Goal: Obtain resource: Obtain resource

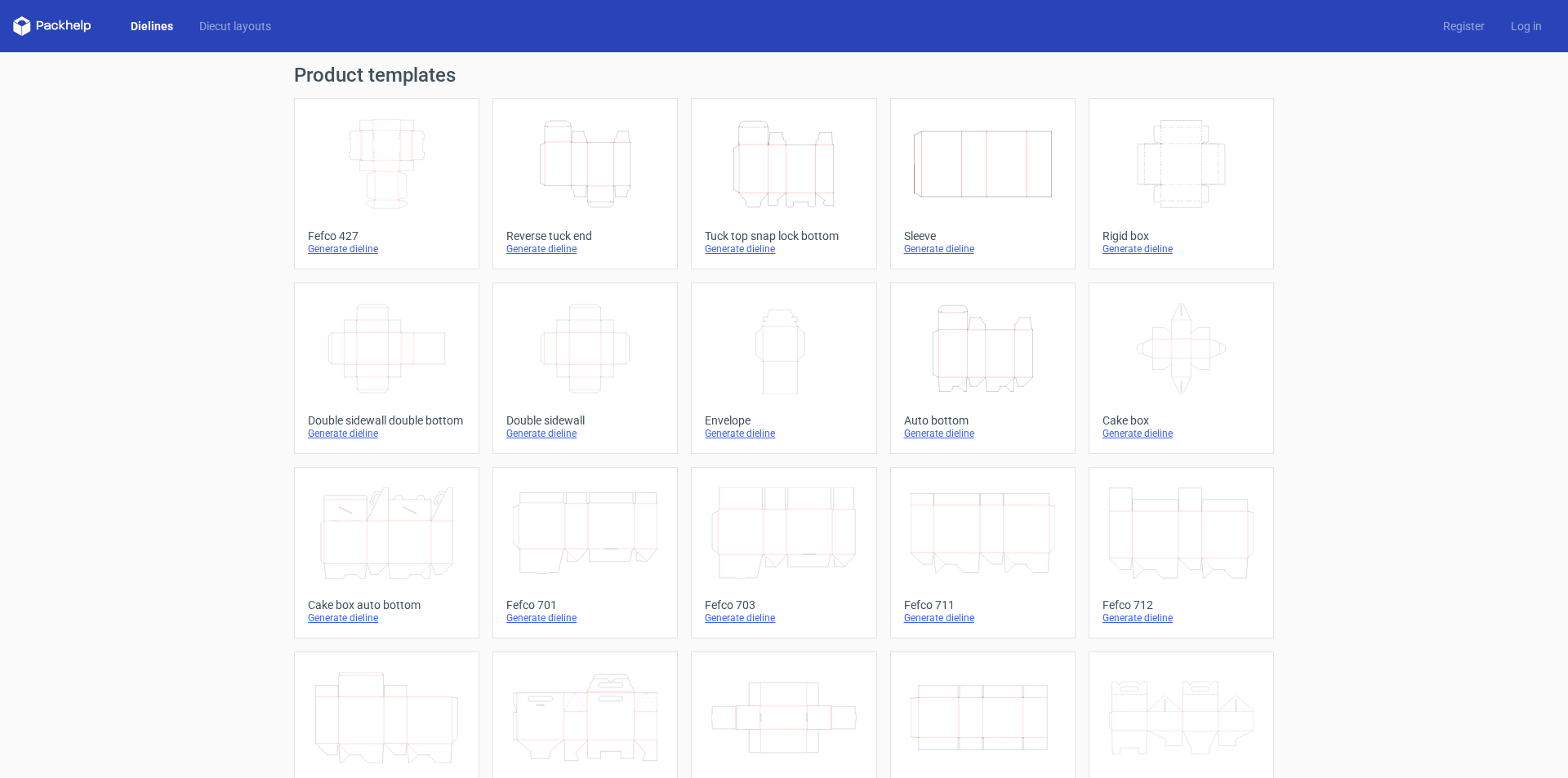
click at [791, 170] on icon "Height Depth Width" at bounding box center [783, 163] width 144 height 91
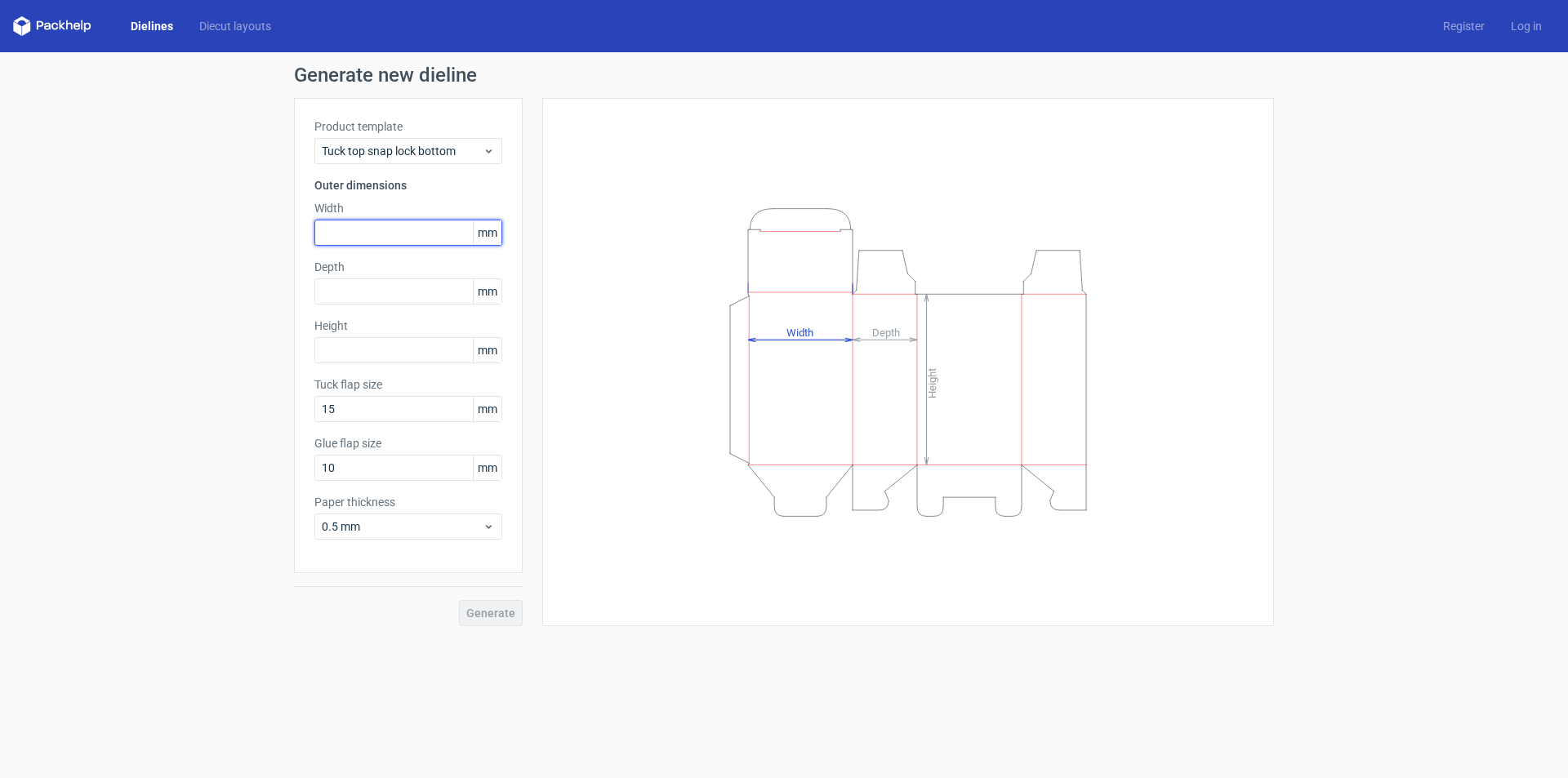
click at [372, 236] on input "text" at bounding box center [408, 233] width 188 height 26
type input "285"
type input "125"
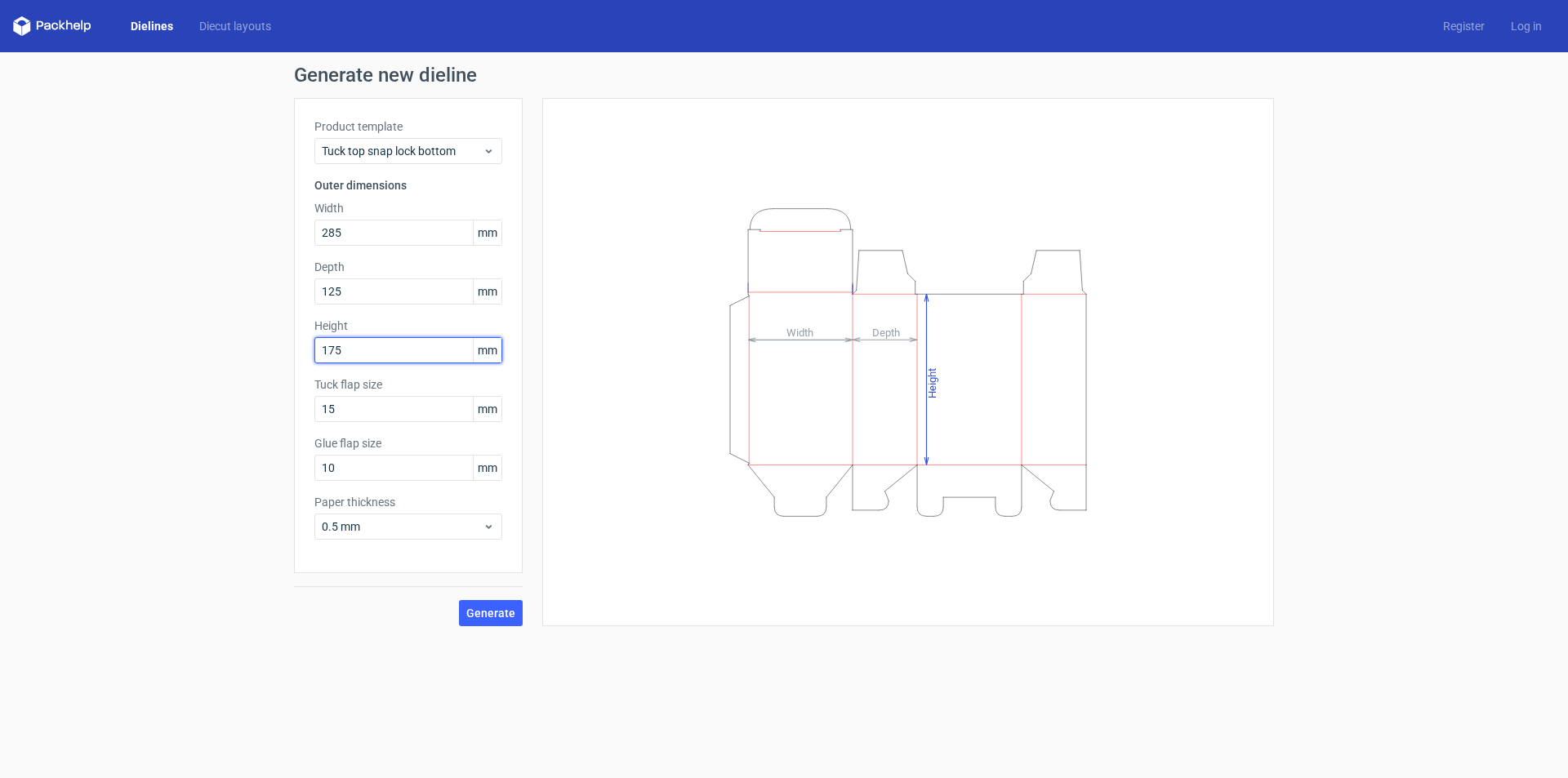
type input "175"
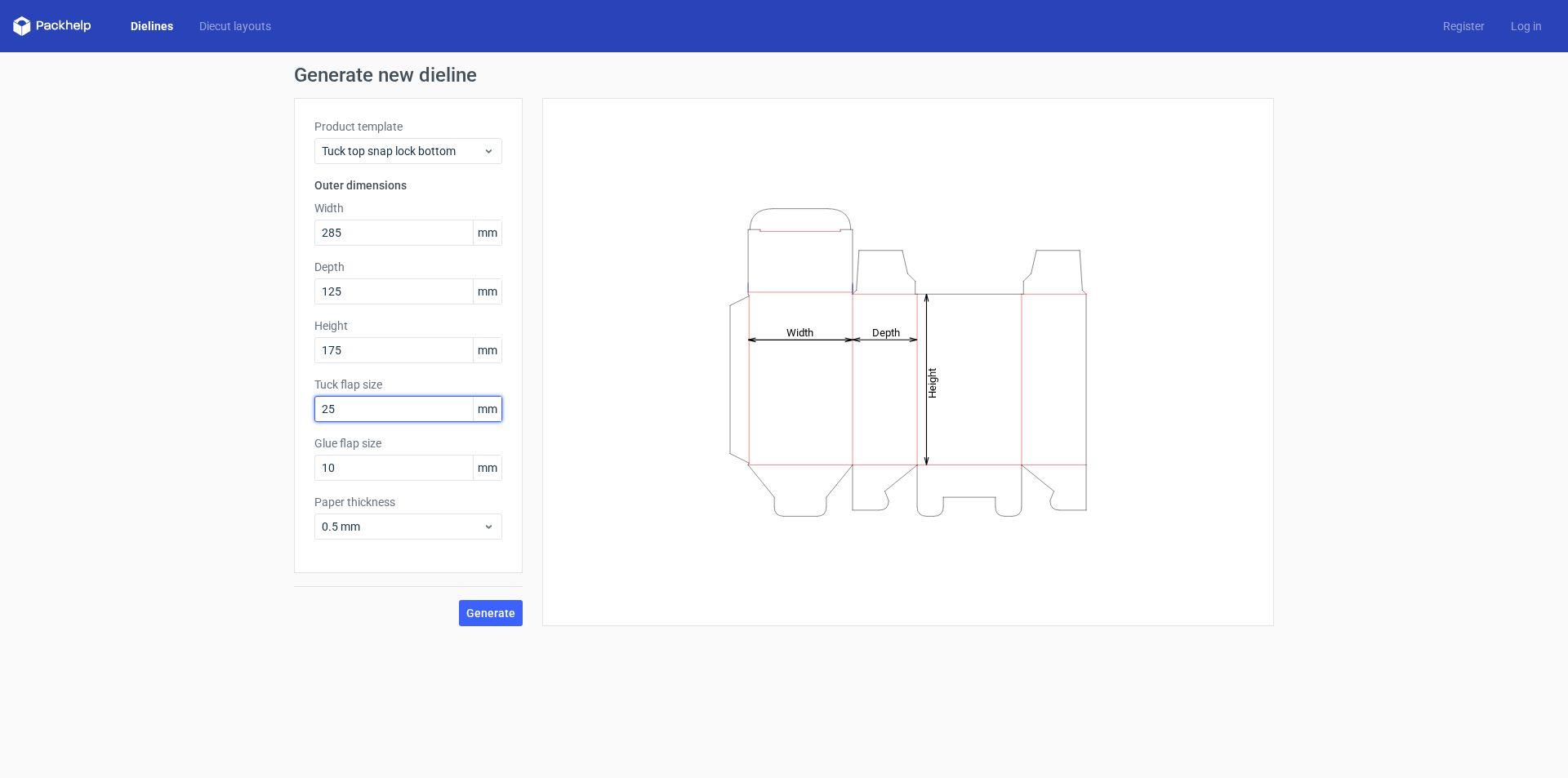
type input "25"
click at [377, 529] on span "0.5 mm" at bounding box center [402, 526] width 161 height 16
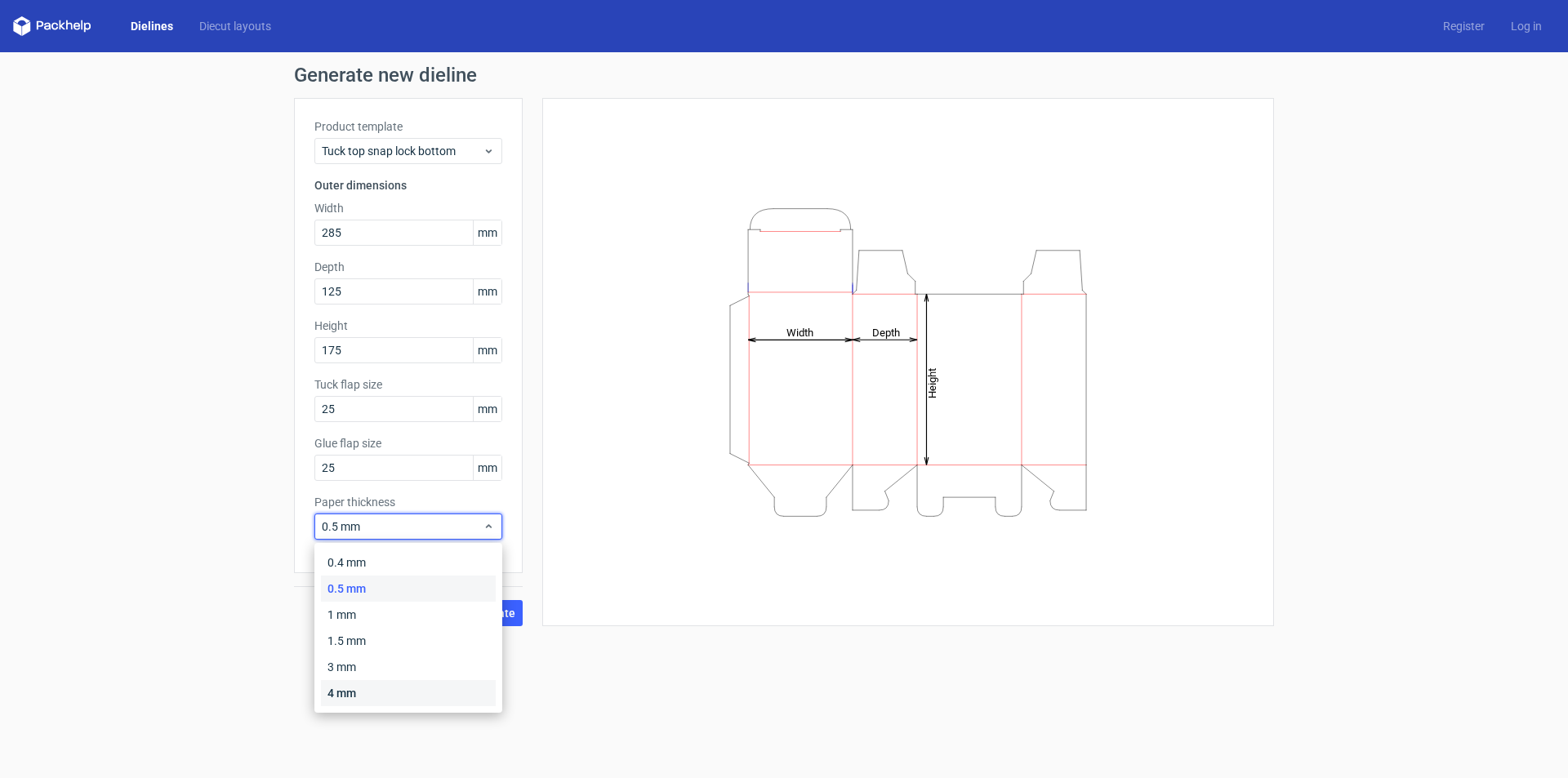
click at [352, 693] on div "4 mm" at bounding box center [408, 694] width 175 height 26
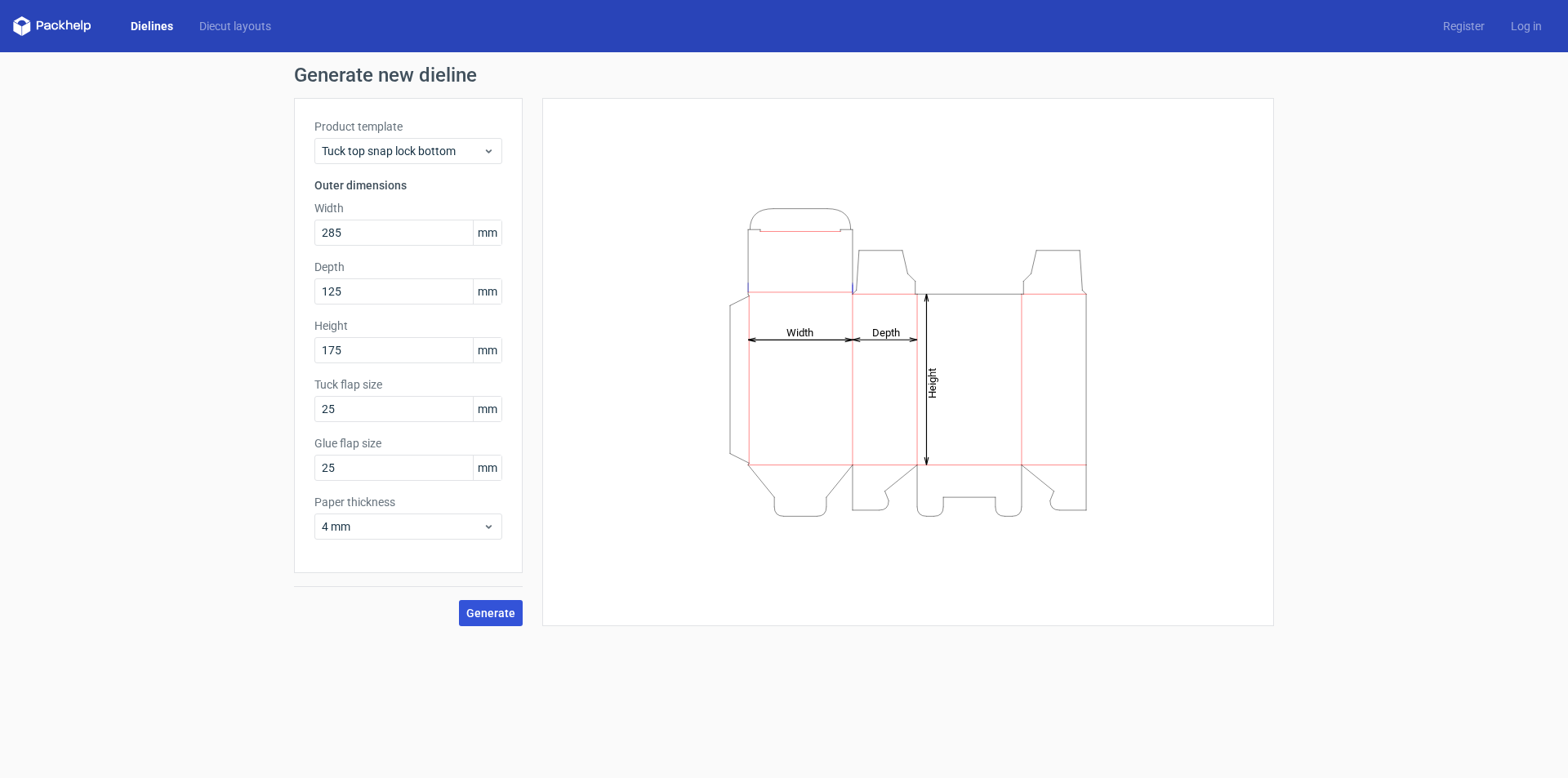
click at [488, 618] on span "Generate" at bounding box center [491, 613] width 49 height 11
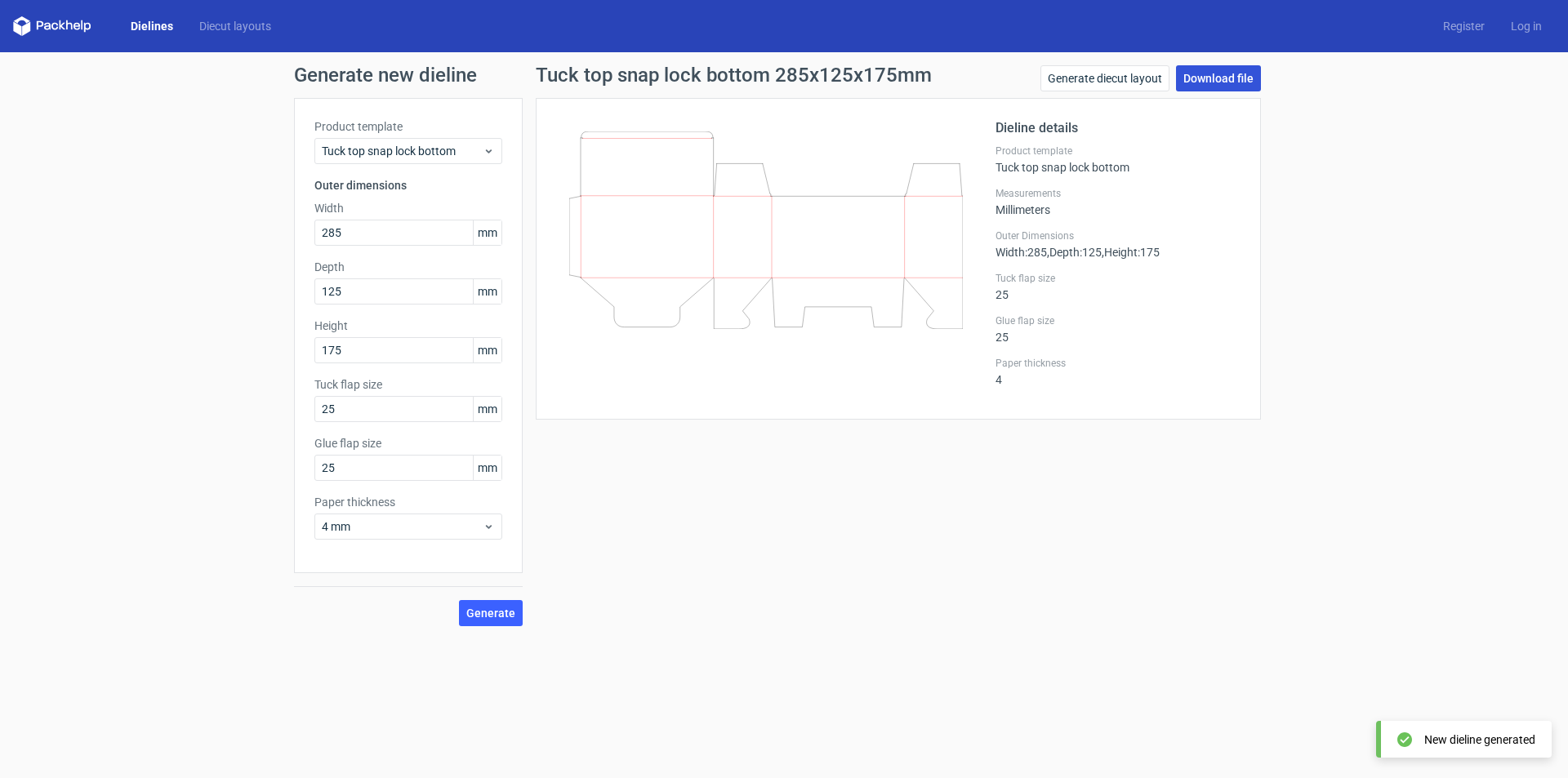
click at [1206, 86] on link "Download file" at bounding box center [1218, 78] width 85 height 26
click at [1102, 76] on link "Generate diecut layout" at bounding box center [1104, 78] width 129 height 26
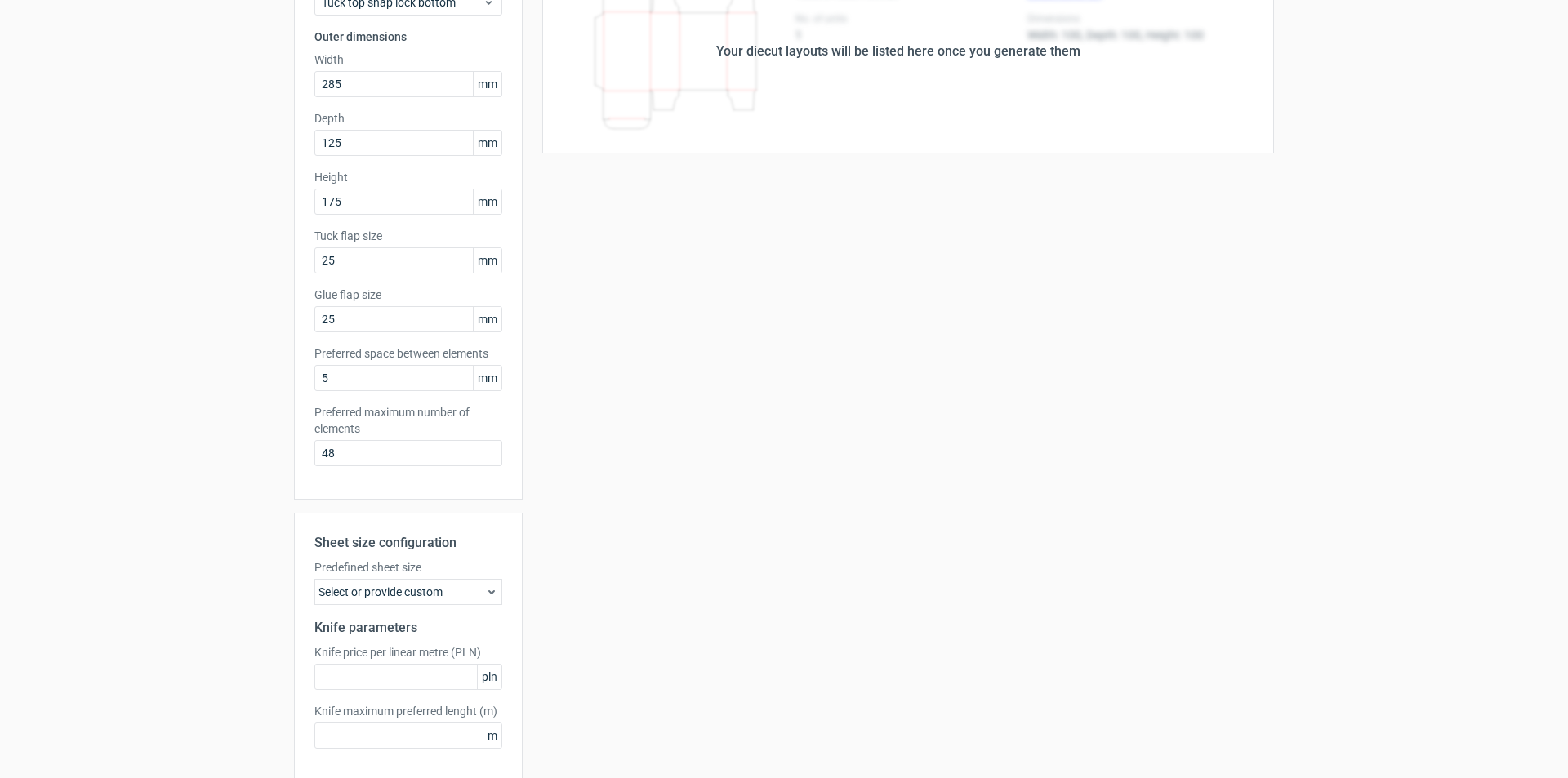
scroll to position [219, 0]
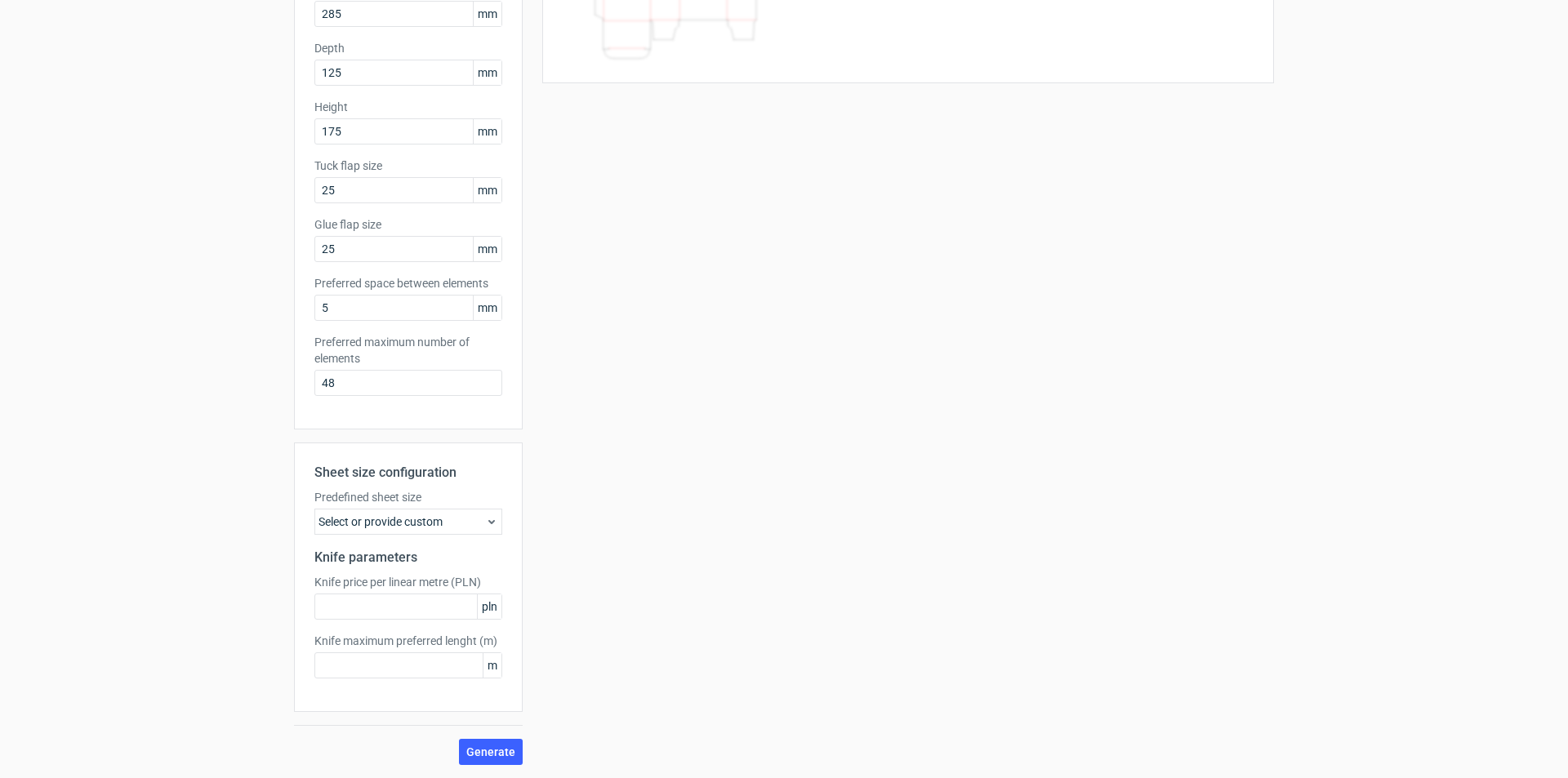
click at [417, 524] on div "Select or provide custom" at bounding box center [408, 522] width 188 height 26
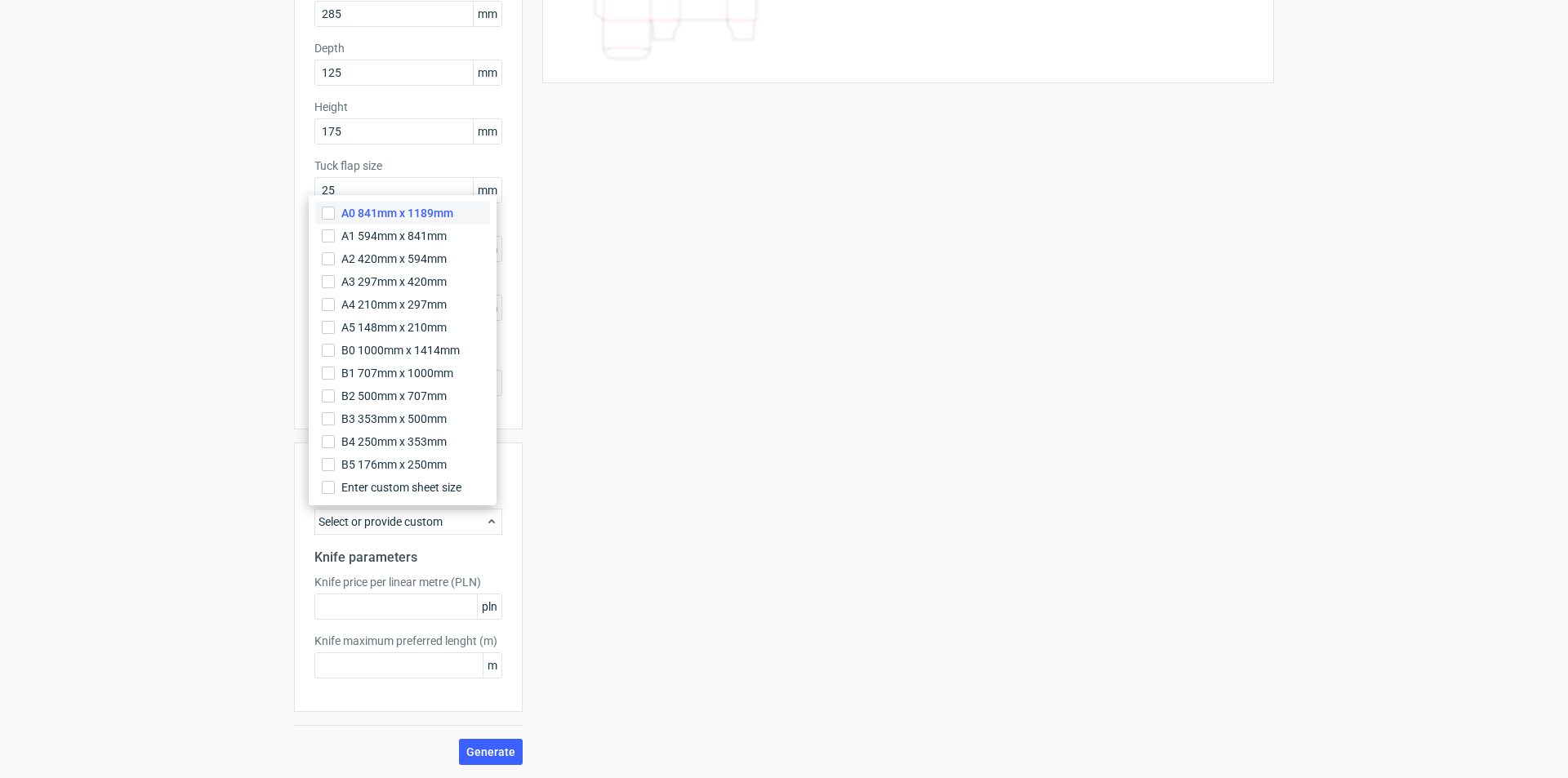
click at [335, 213] on label "A0 841mm x 1189mm" at bounding box center [402, 213] width 175 height 23
click at [335, 213] on input "A0 841mm x 1189mm" at bounding box center [328, 213] width 13 height 13
click at [577, 506] on div "Your diecut layouts will be listed here once you generate them Height Depth Wid…" at bounding box center [898, 322] width 751 height 887
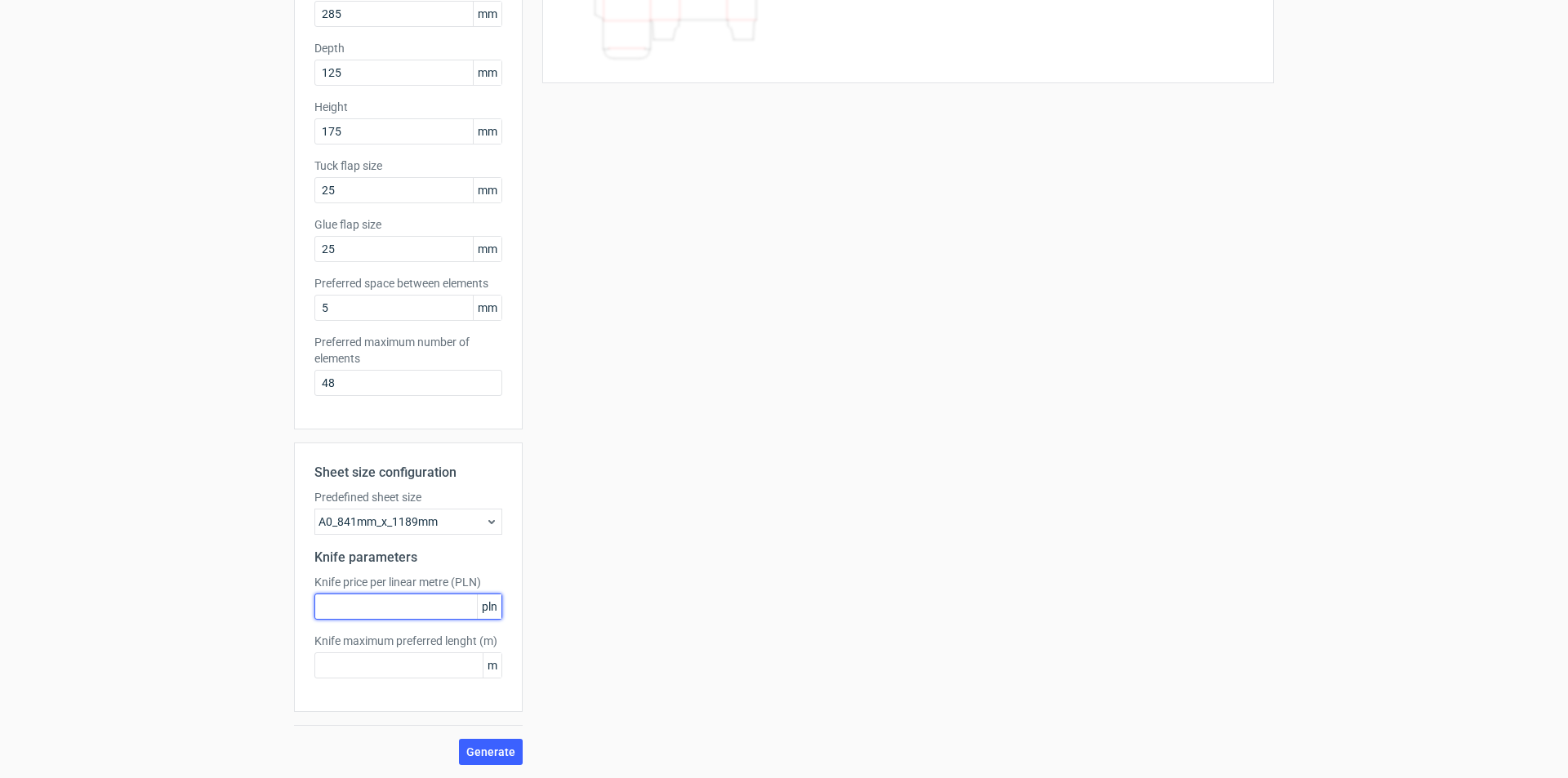
click at [403, 605] on input "text" at bounding box center [408, 607] width 188 height 26
click at [486, 610] on span "pln" at bounding box center [489, 607] width 24 height 24
click at [438, 610] on input "text" at bounding box center [408, 607] width 188 height 26
click at [423, 666] on input "text" at bounding box center [408, 666] width 188 height 26
click at [376, 601] on input "text" at bounding box center [408, 607] width 188 height 26
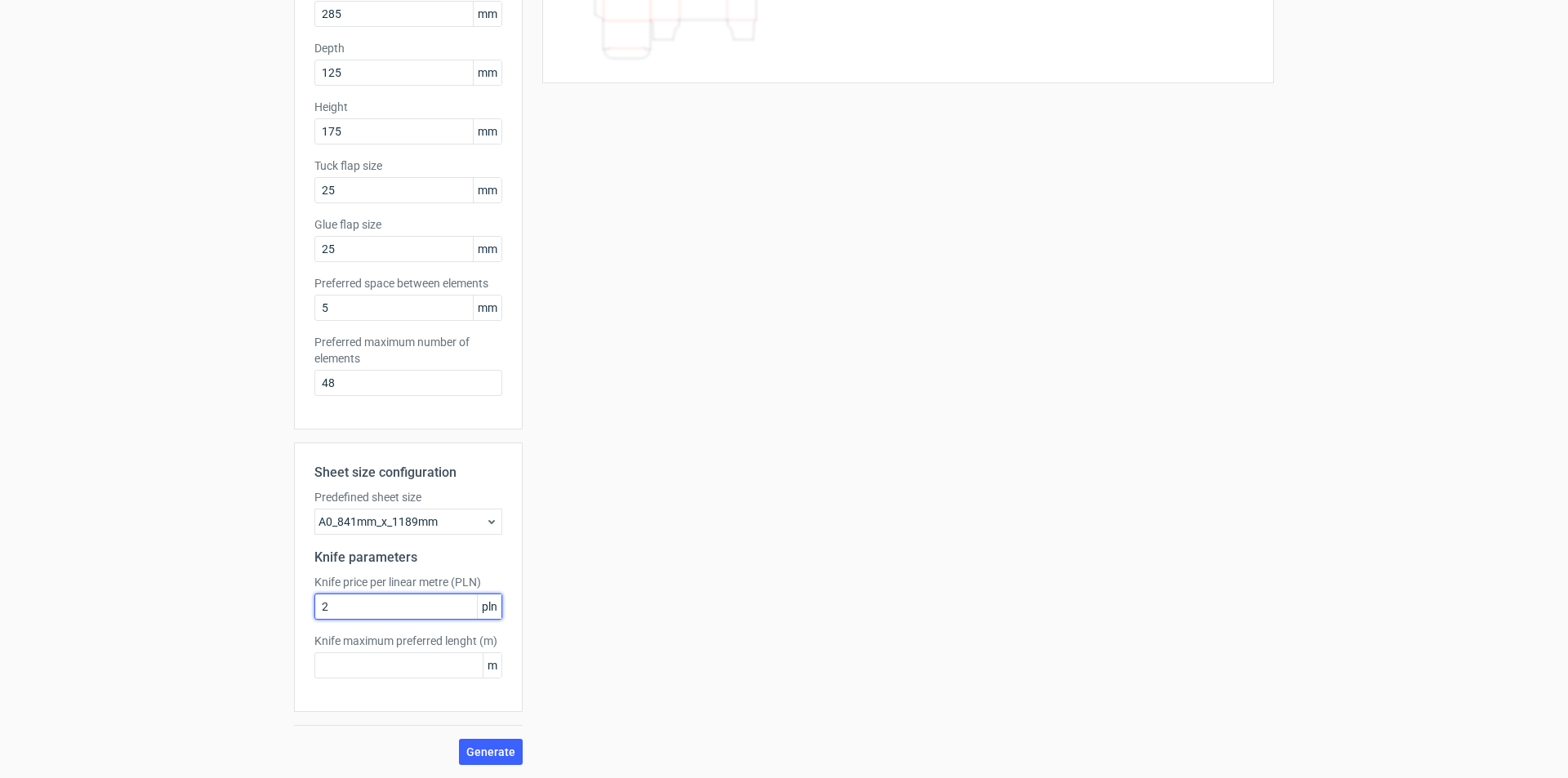
type input "2"
drag, startPoint x: 316, startPoint y: 611, endPoint x: 293, endPoint y: 611, distance: 23.0
click at [294, 611] on div "Sheet size configuration Predefined sheet size A0_841mm_x_1189mm Knife paramete…" at bounding box center [408, 577] width 228 height 269
click at [467, 739] on button "Generate" at bounding box center [491, 752] width 63 height 26
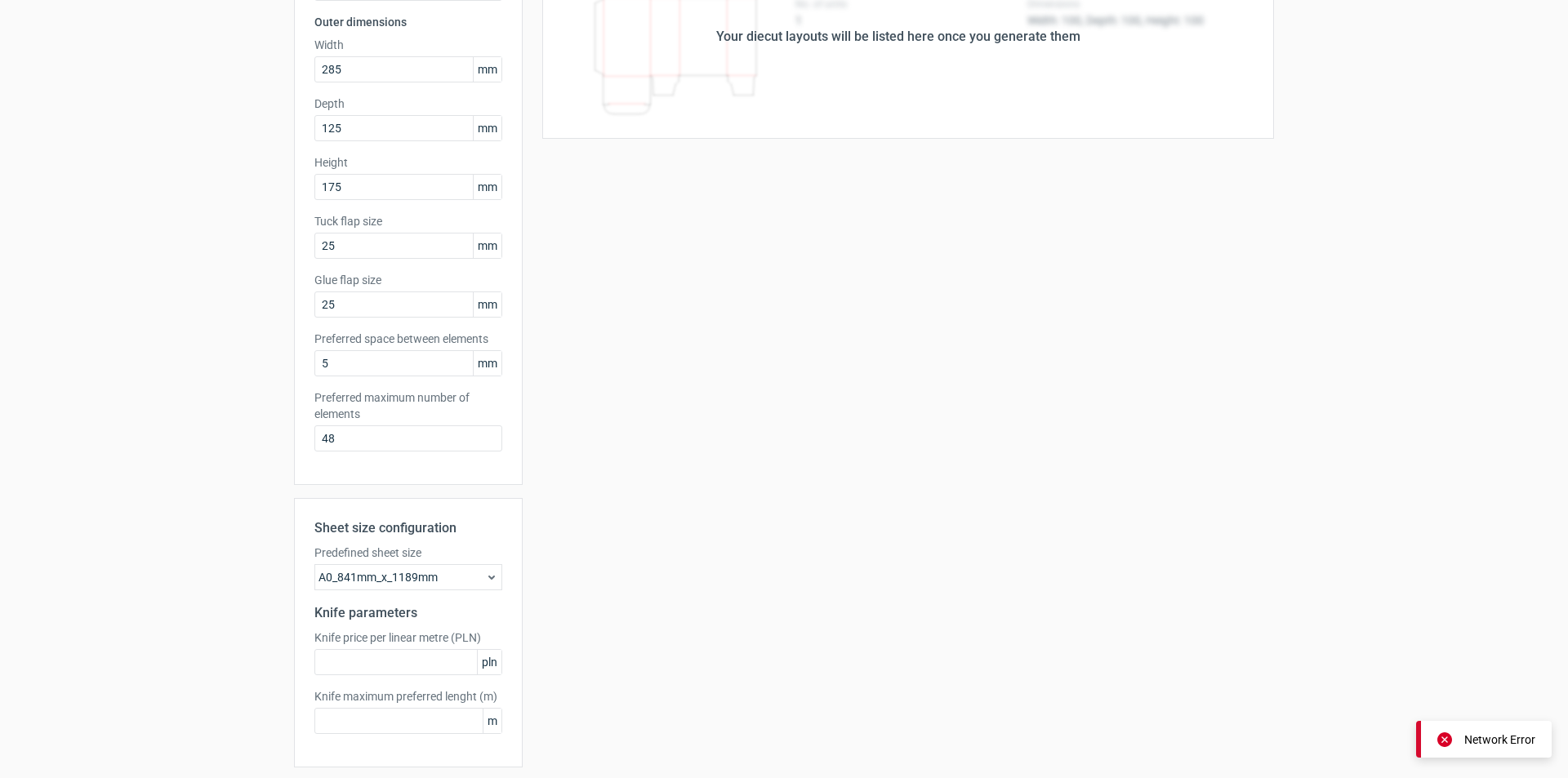
scroll to position [0, 0]
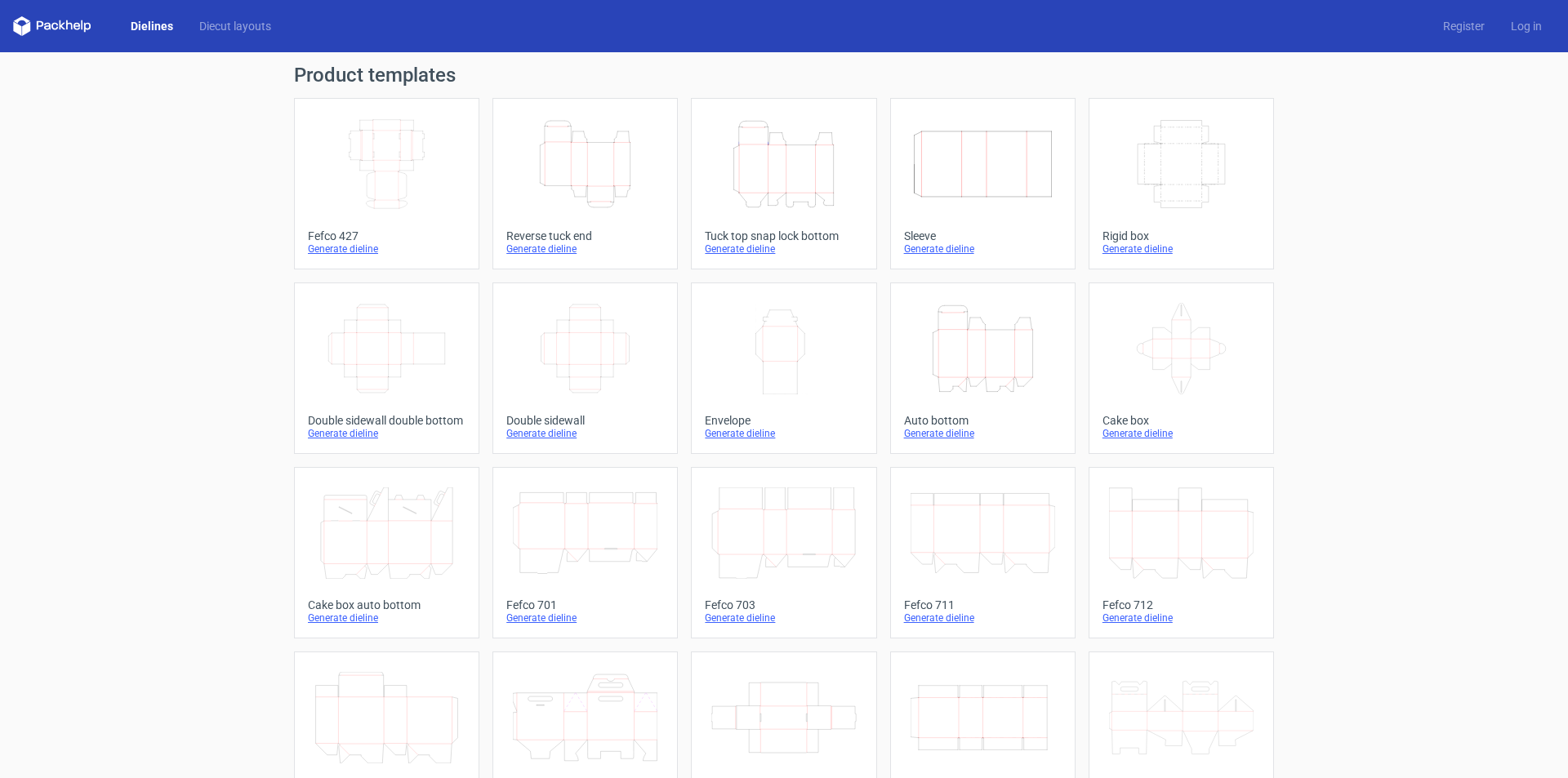
click at [981, 337] on icon "Height Depth Width" at bounding box center [983, 348] width 144 height 91
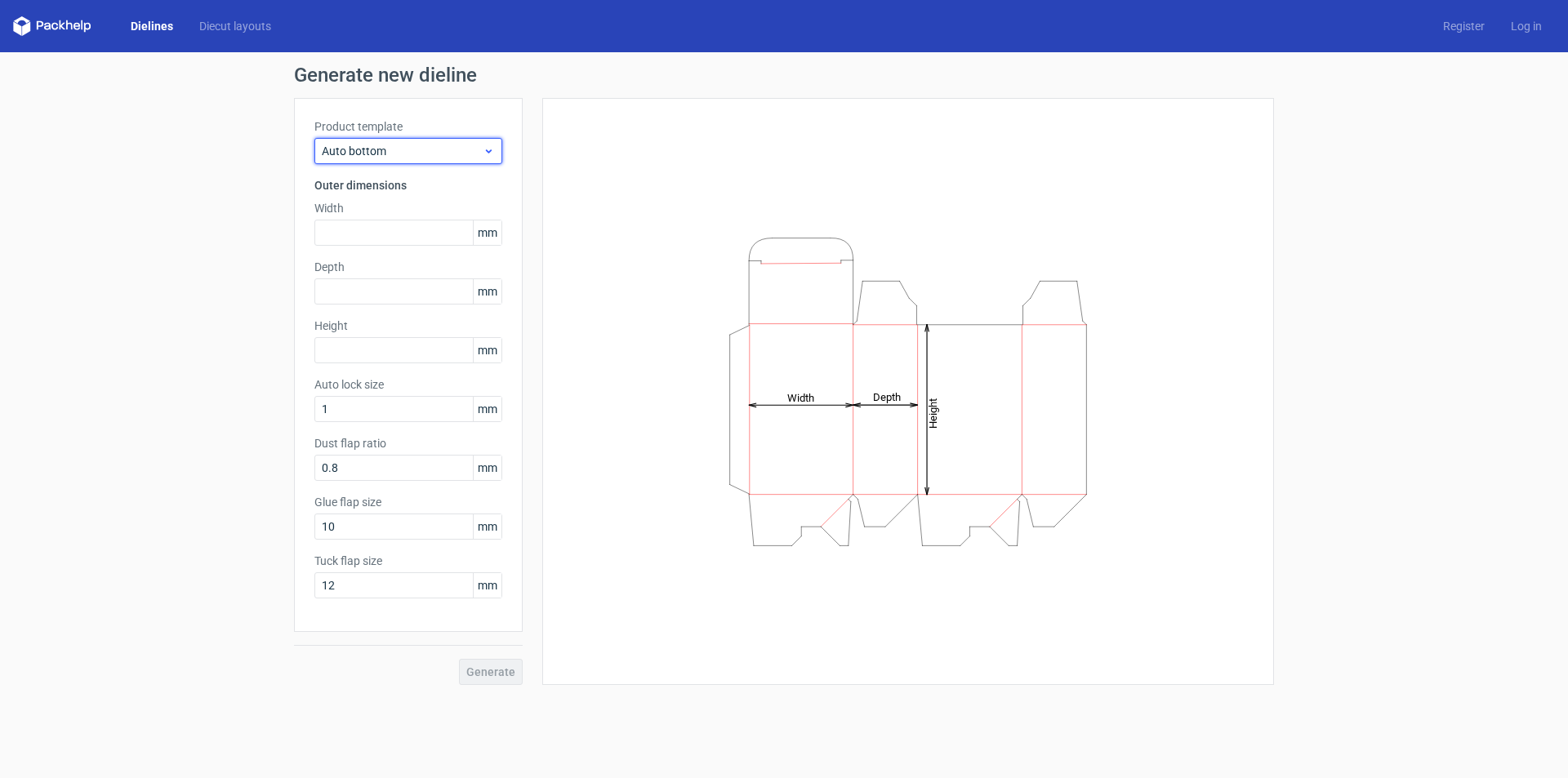
click at [410, 150] on span "Auto bottom" at bounding box center [402, 151] width 161 height 16
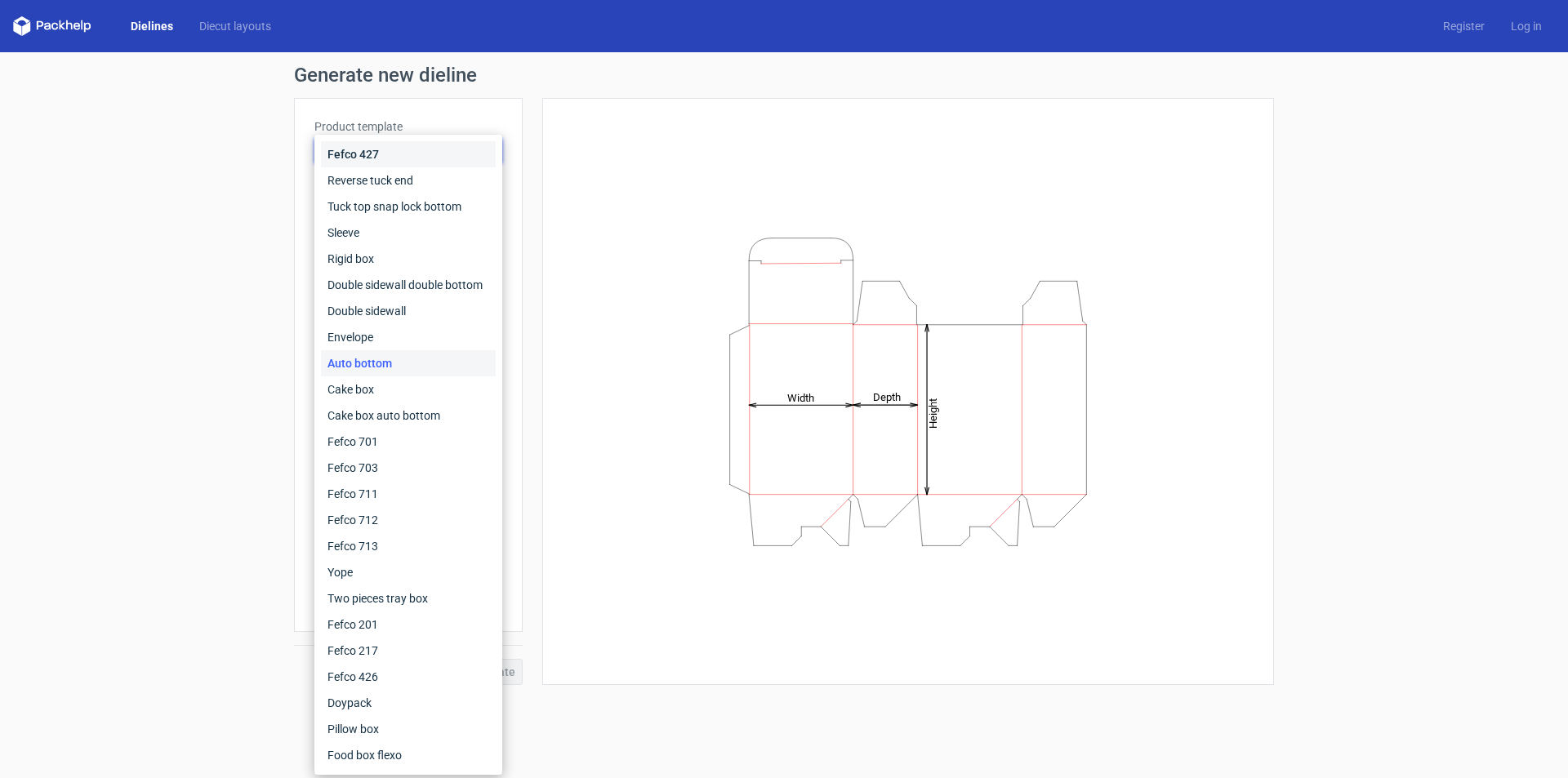
click at [410, 150] on div "Fefco 427" at bounding box center [408, 155] width 175 height 26
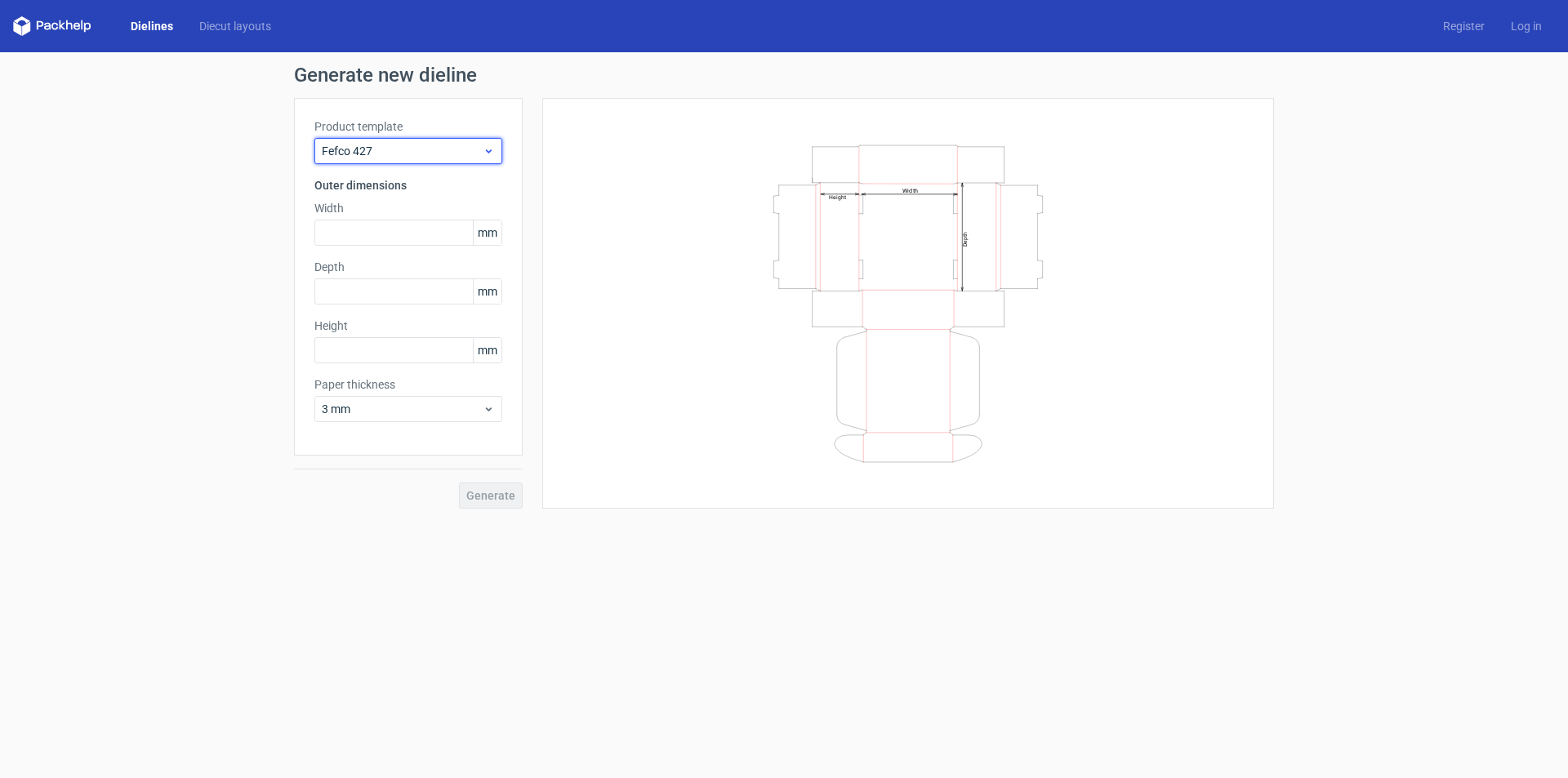
click at [410, 150] on span "Fefco 427" at bounding box center [402, 151] width 161 height 16
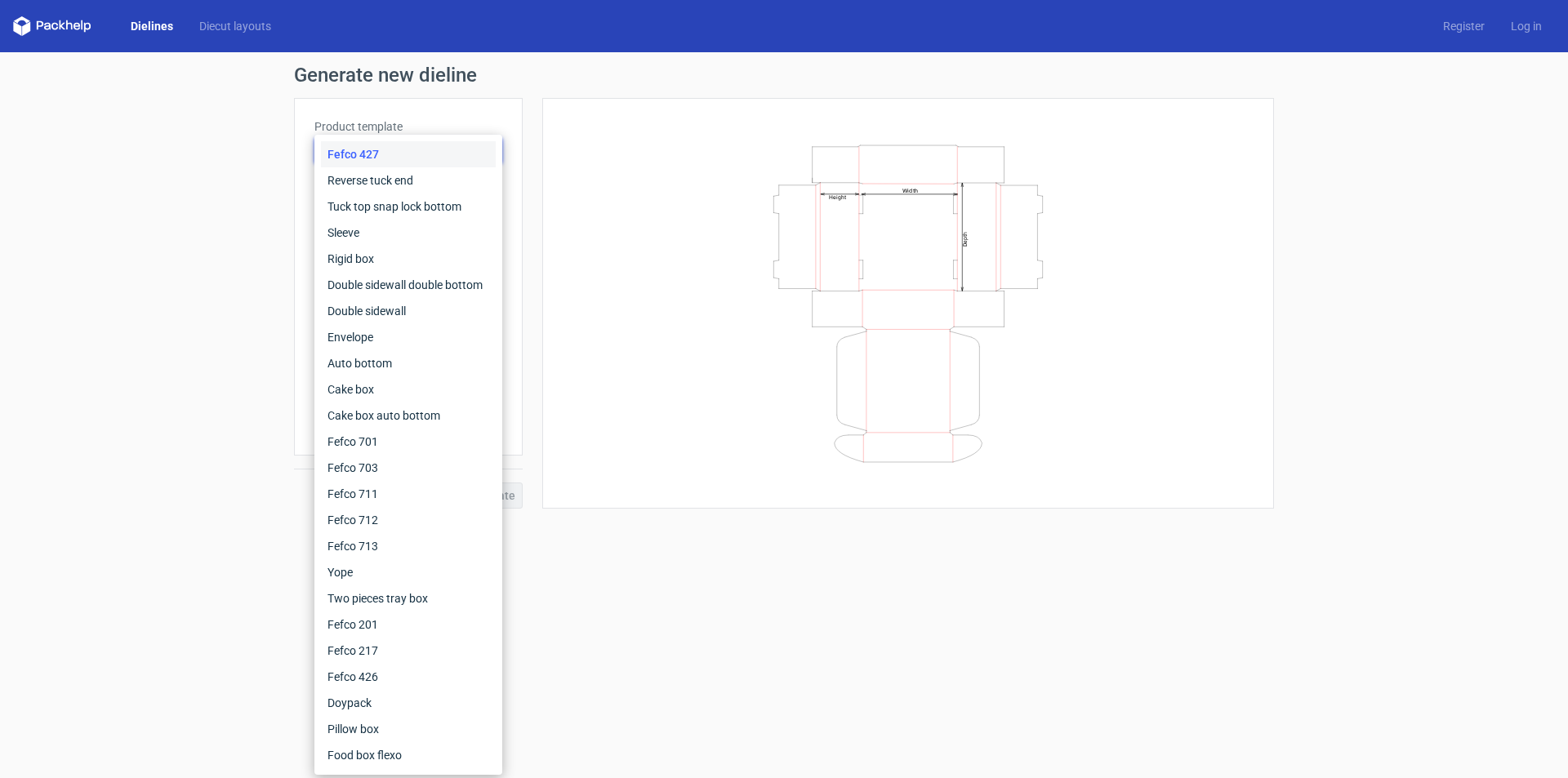
click at [445, 158] on div "Fefco 427" at bounding box center [408, 155] width 175 height 26
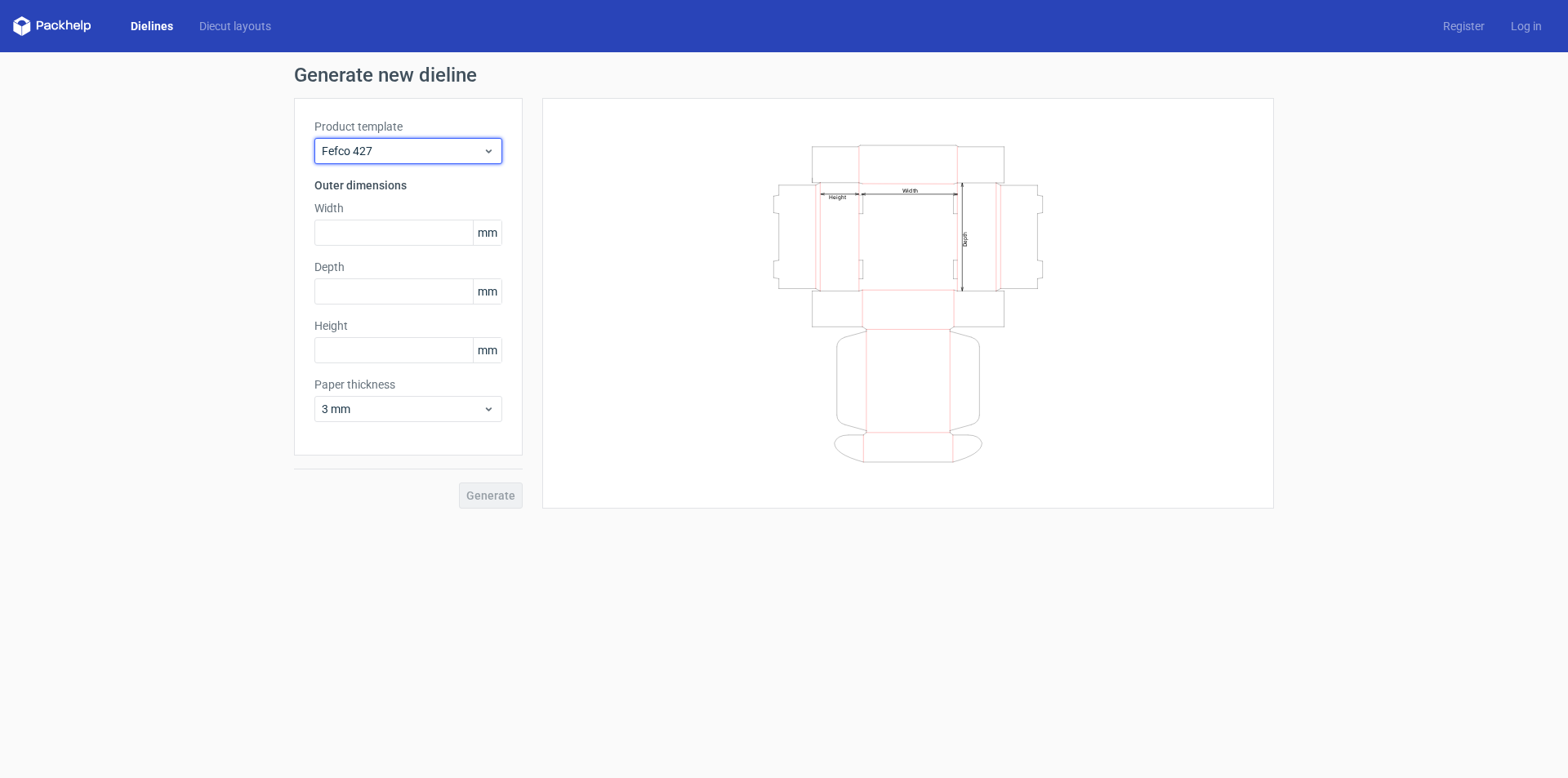
click at [445, 158] on span "Fefco 427" at bounding box center [402, 151] width 161 height 16
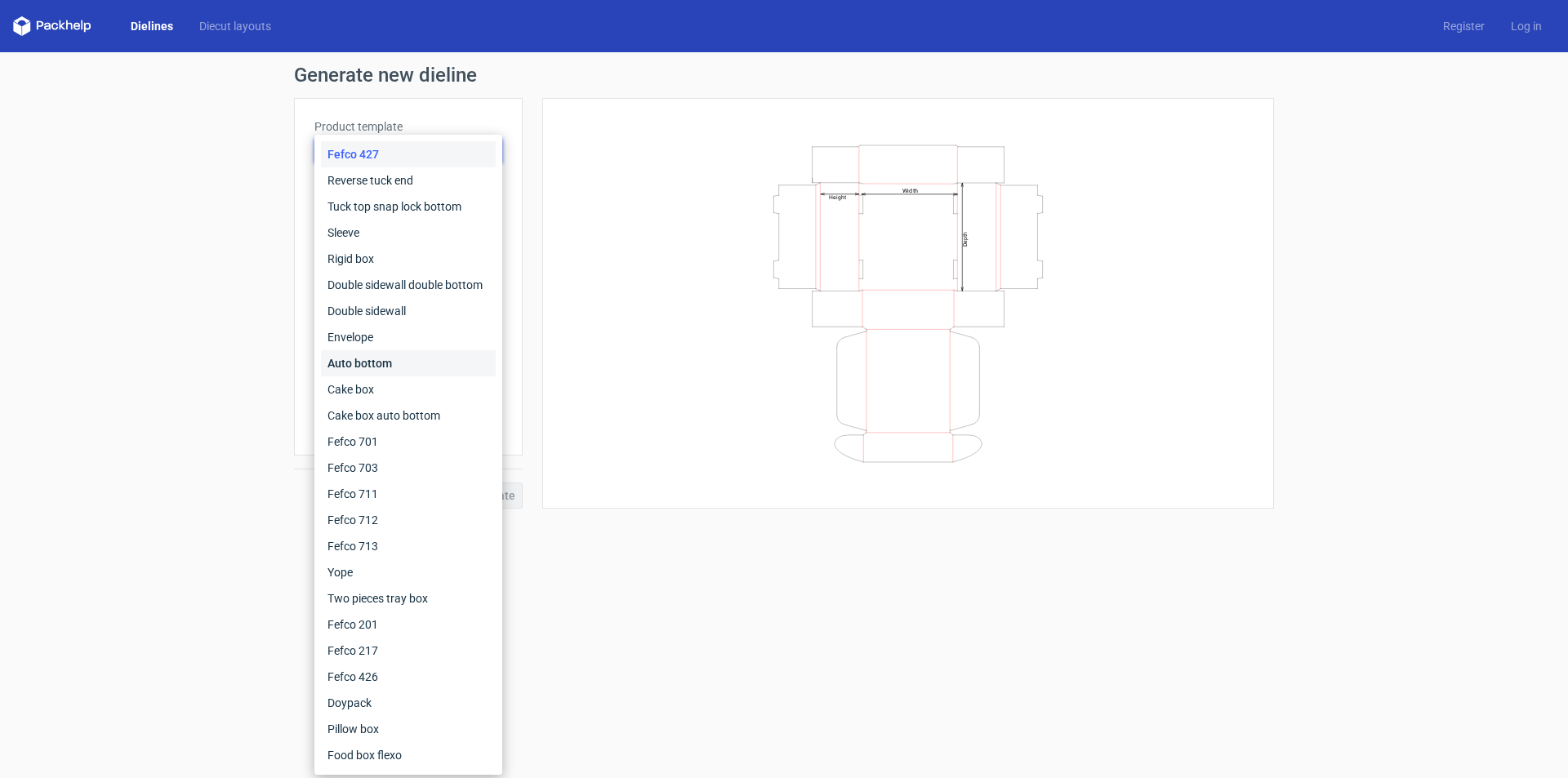
click at [379, 364] on div "Auto bottom" at bounding box center [408, 364] width 175 height 26
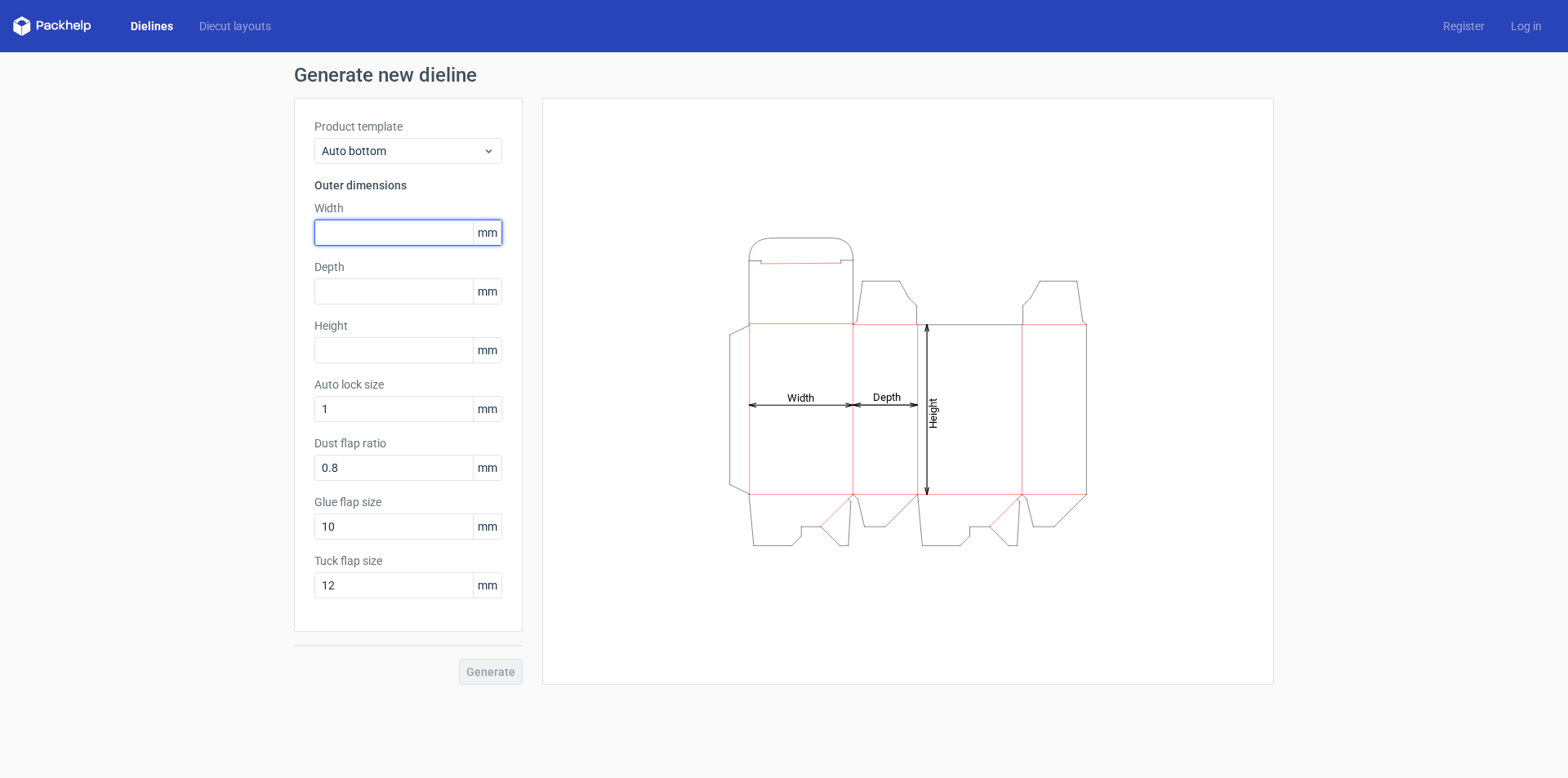
click at [370, 241] on input "text" at bounding box center [408, 233] width 188 height 26
type input "285"
type input "125"
type input "175"
type input "25"
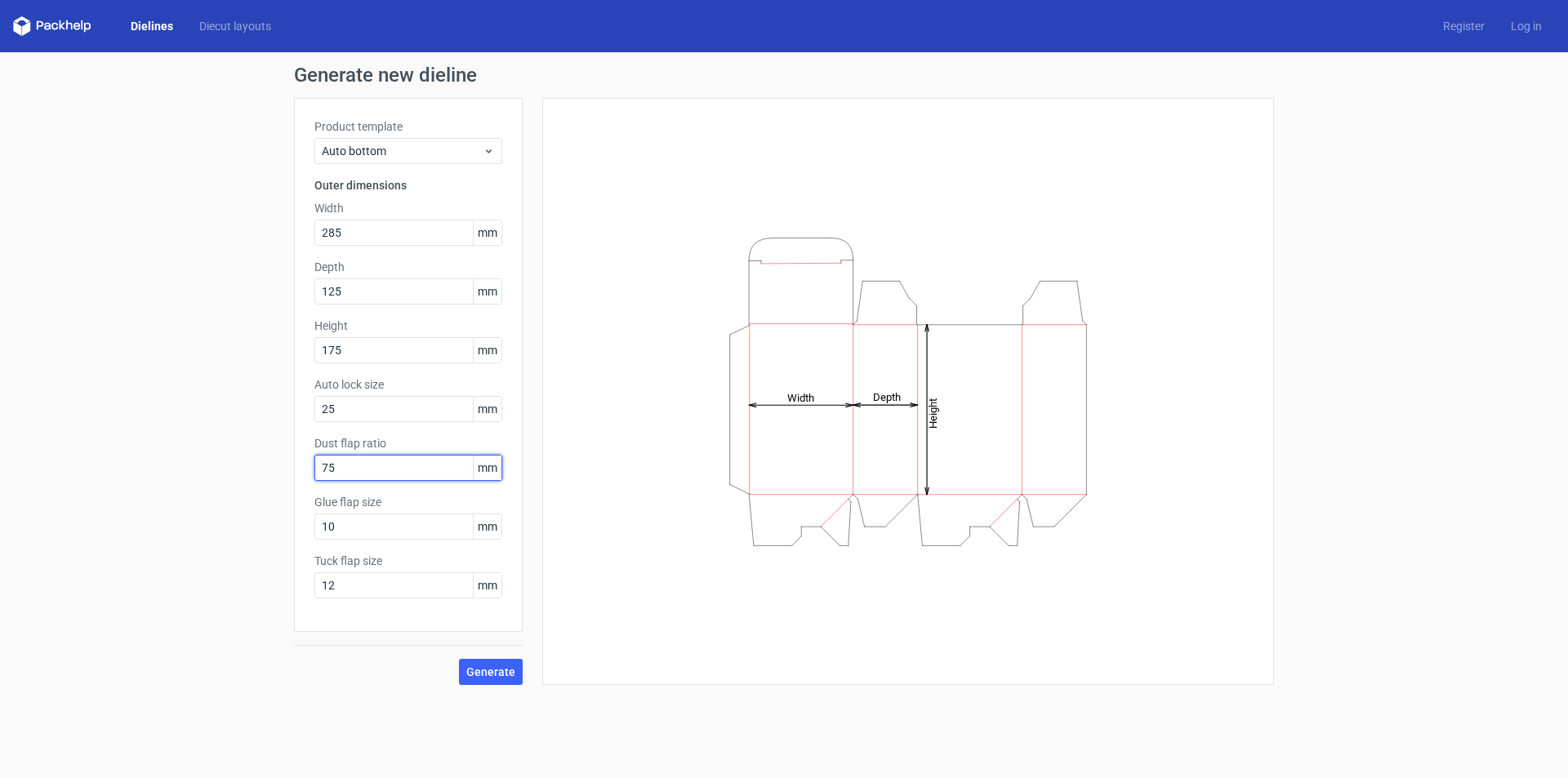
type input "75"
type input "25"
click at [487, 669] on span "Generate" at bounding box center [491, 672] width 49 height 11
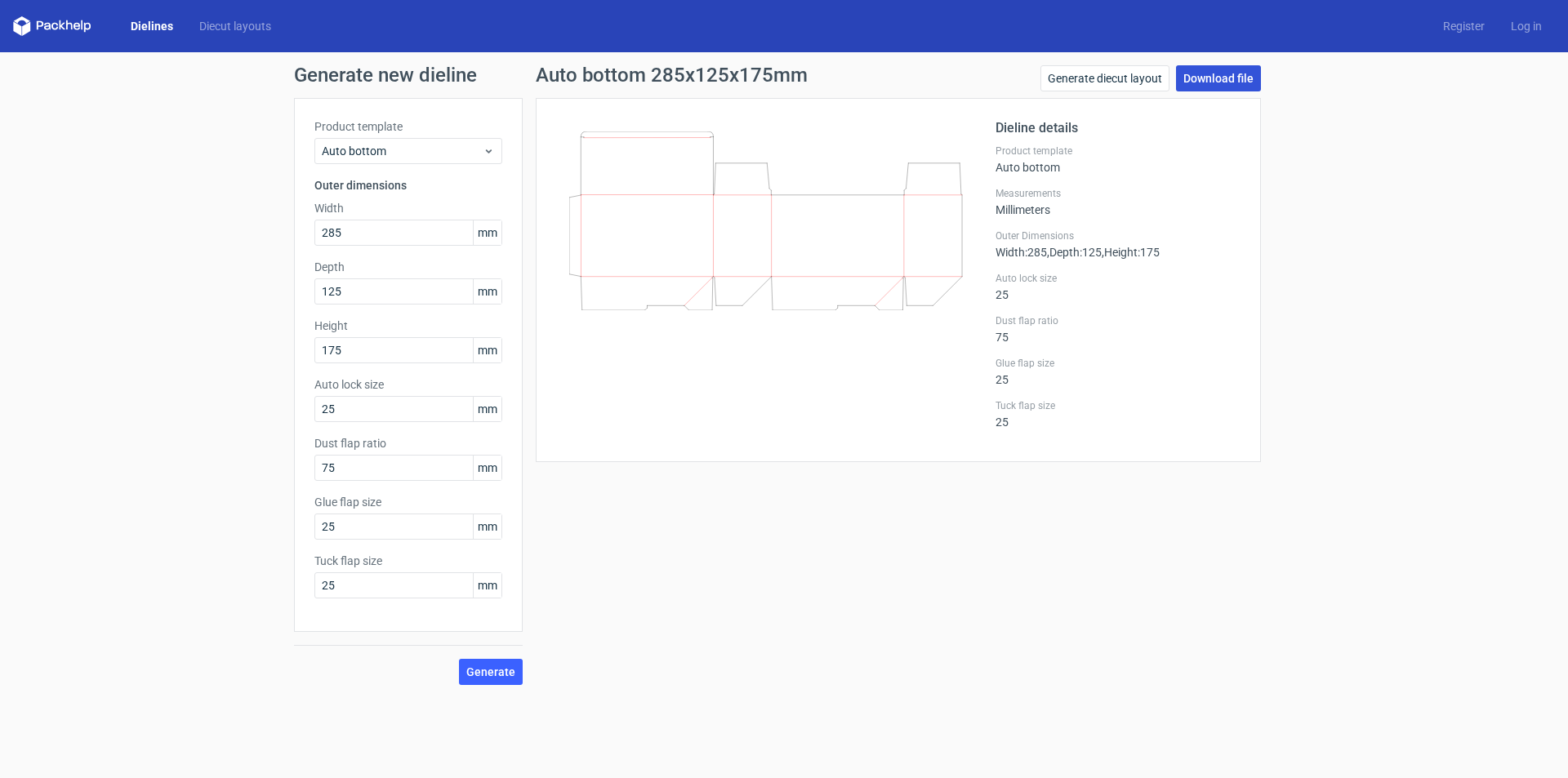
click at [1215, 77] on link "Download file" at bounding box center [1218, 78] width 85 height 26
click at [1104, 73] on link "Generate diecut layout" at bounding box center [1104, 78] width 129 height 26
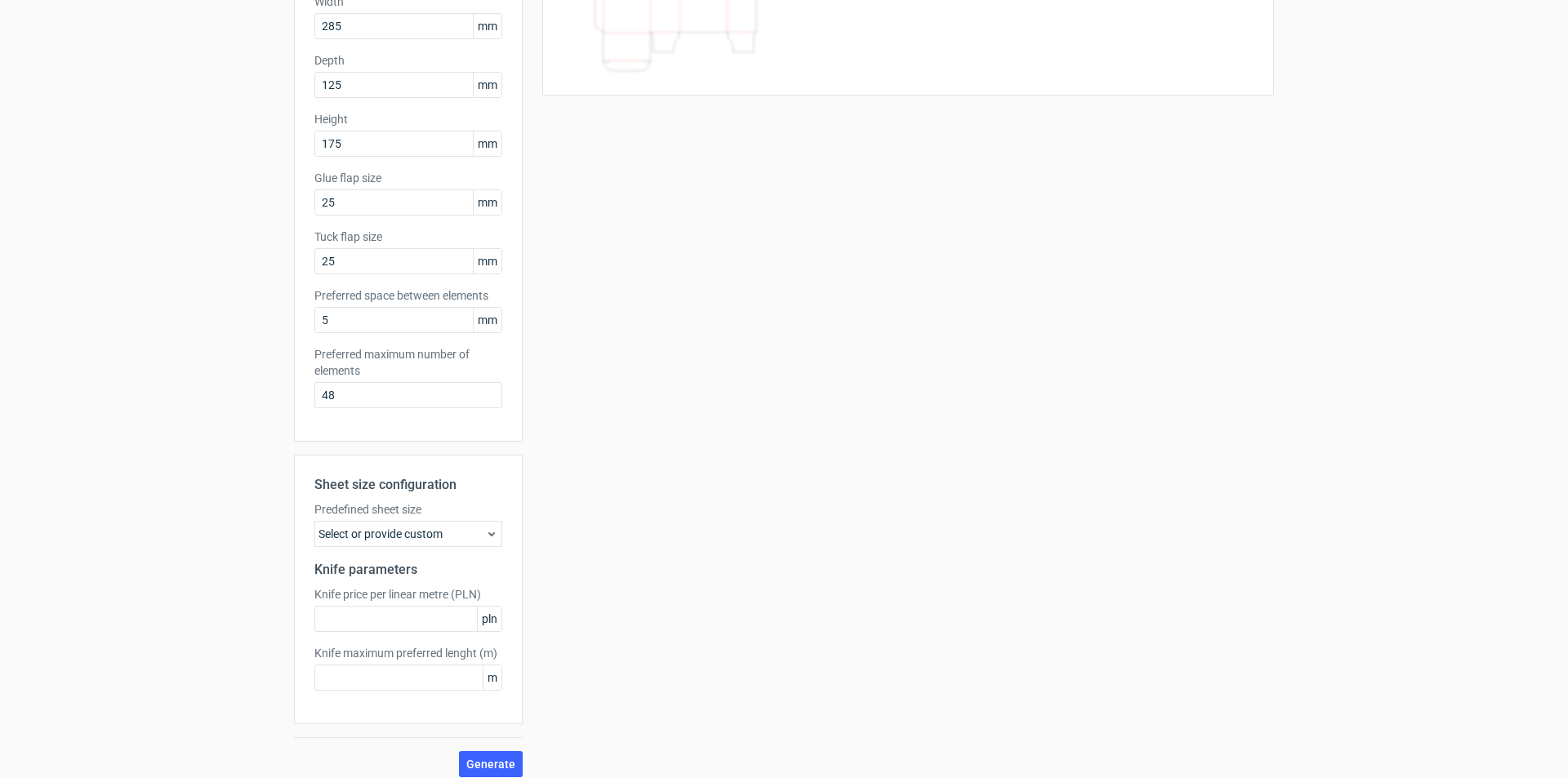
scroll to position [219, 0]
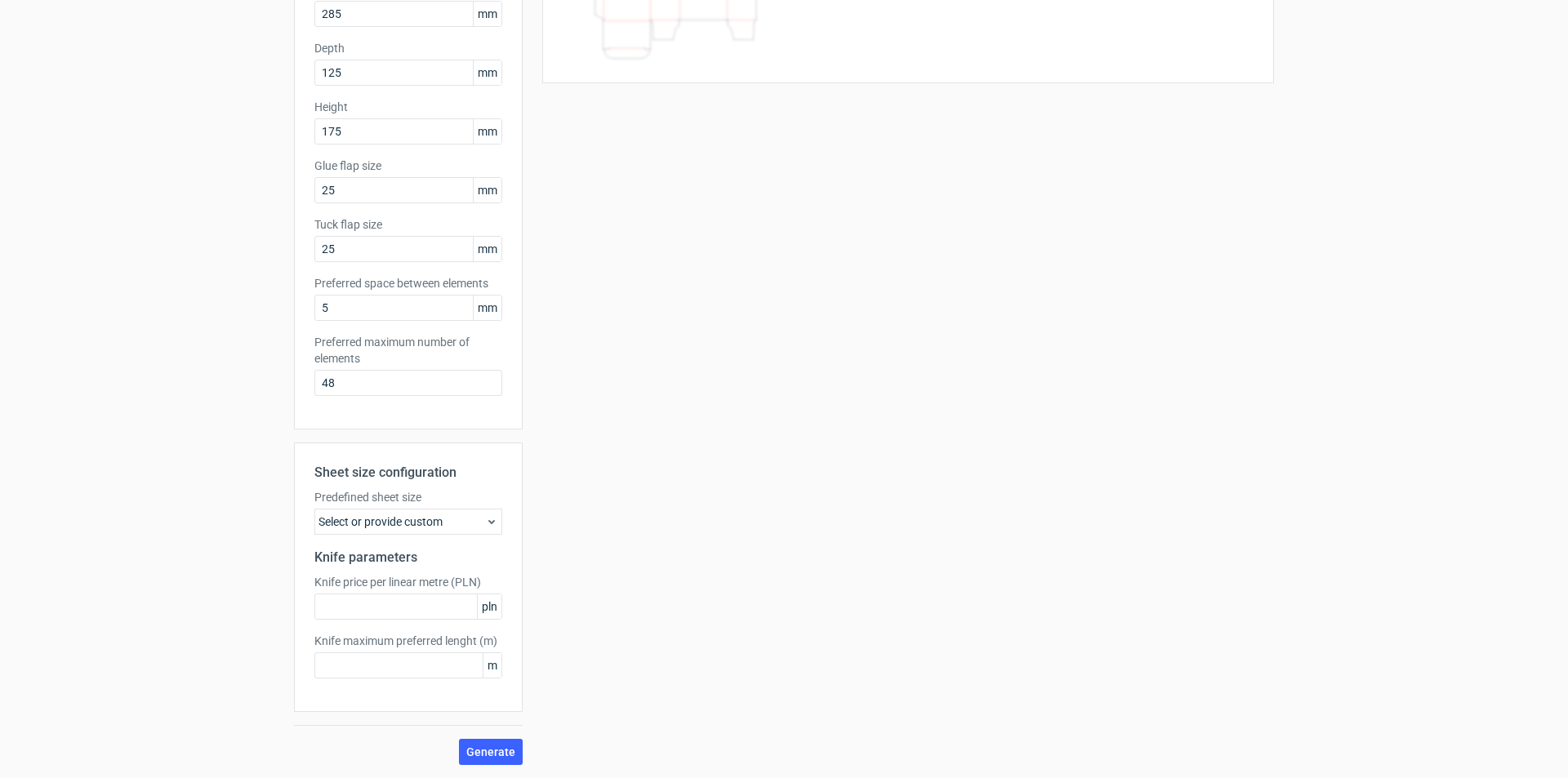
click at [407, 524] on div "Select or provide custom" at bounding box center [408, 522] width 188 height 26
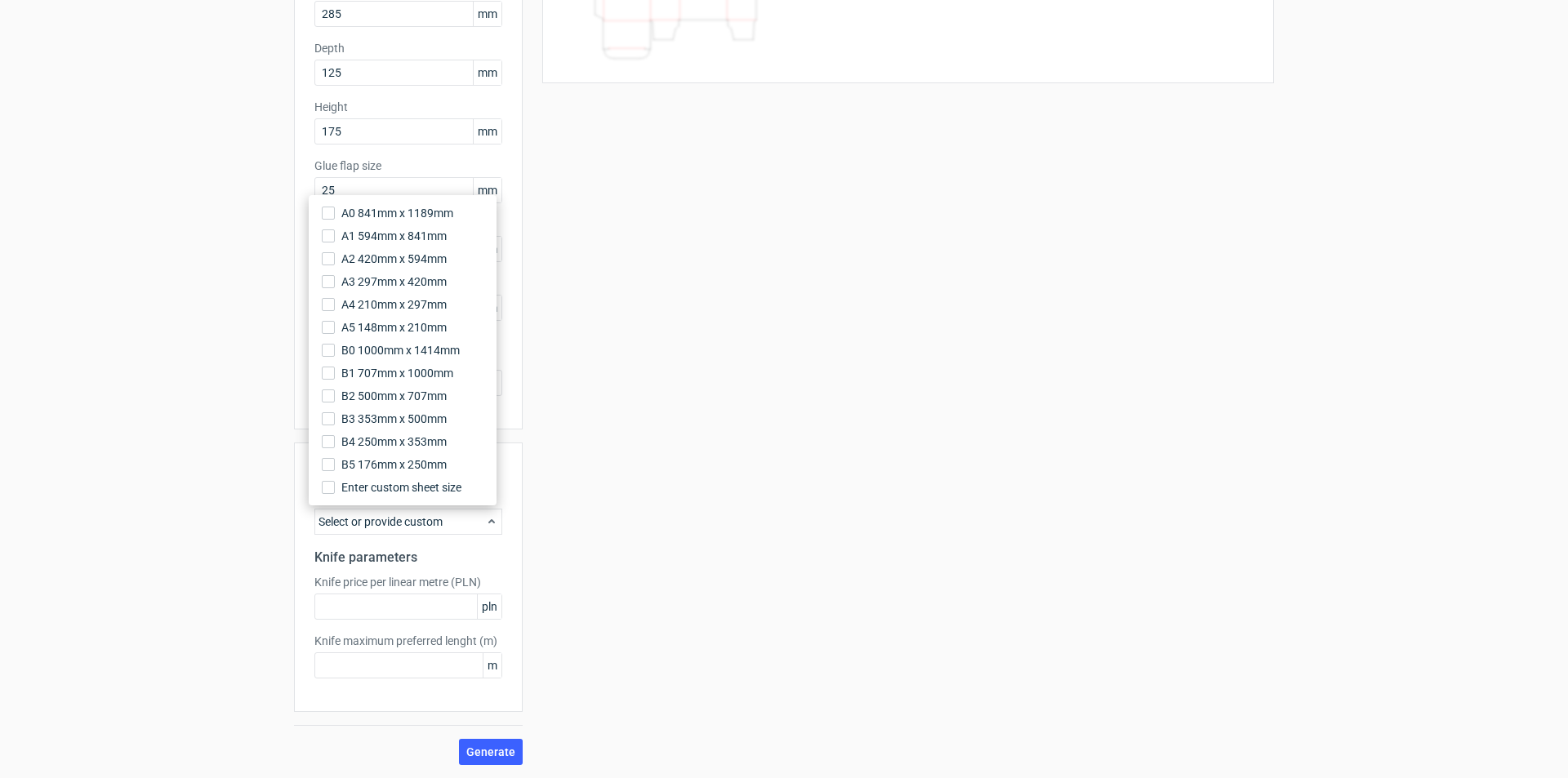
click at [476, 566] on h2 "Knife parameters" at bounding box center [408, 557] width 188 height 20
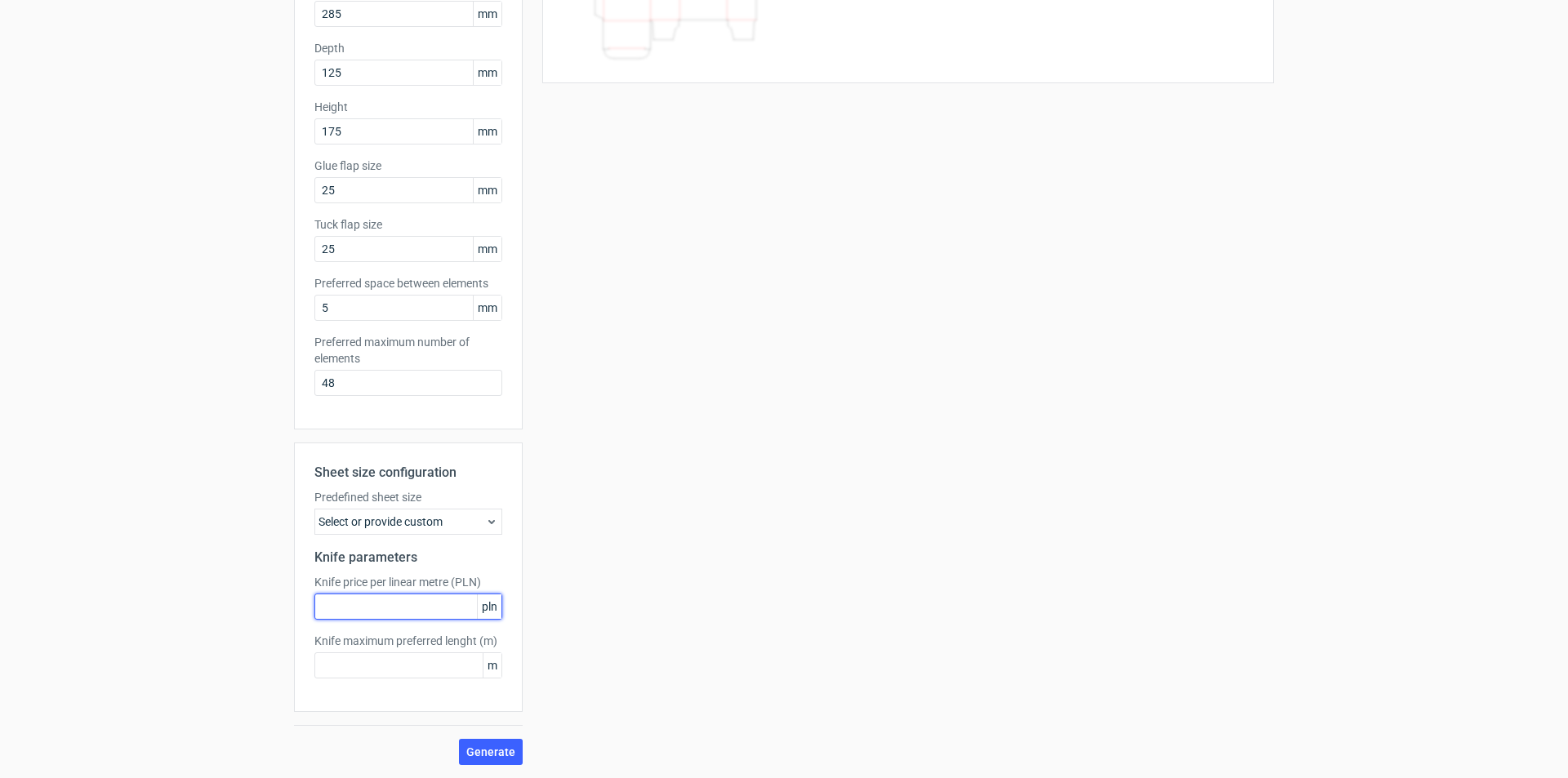
click at [340, 604] on input "text" at bounding box center [408, 607] width 188 height 26
